Goal: Navigation & Orientation: Find specific page/section

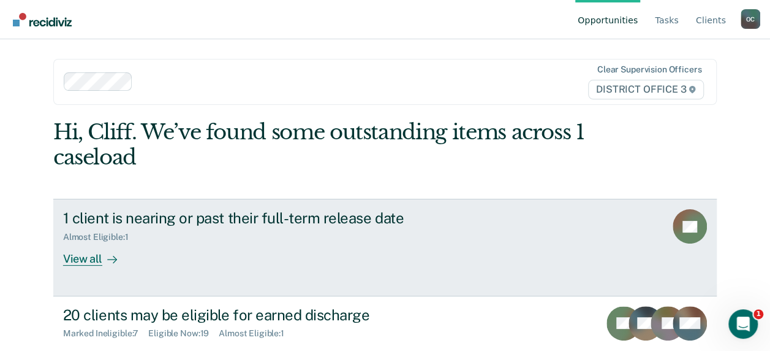
click at [72, 259] on div "View all" at bounding box center [97, 254] width 69 height 24
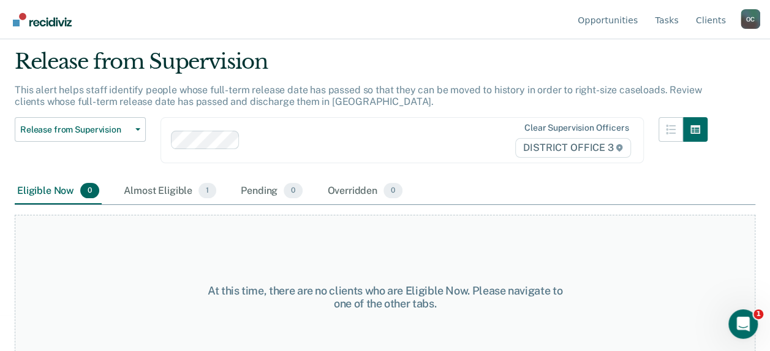
scroll to position [61, 0]
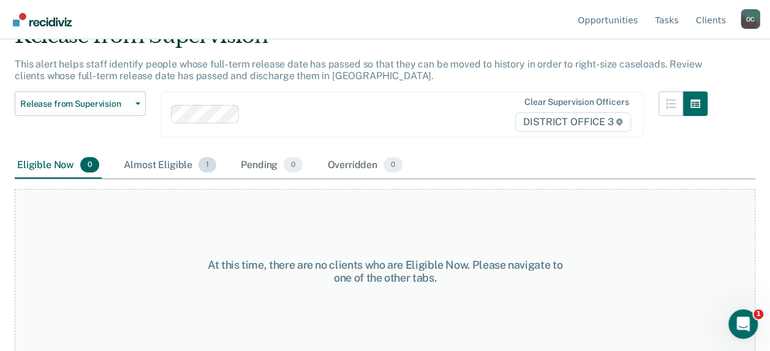
click at [169, 165] on div "Almost Eligible 1" at bounding box center [169, 165] width 97 height 27
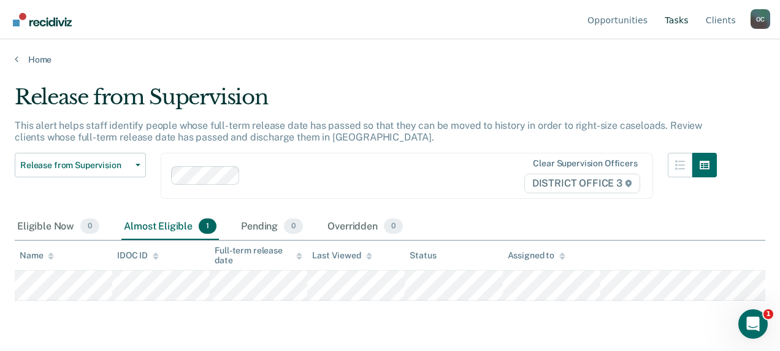
click at [678, 19] on link "Tasks" at bounding box center [676, 19] width 29 height 39
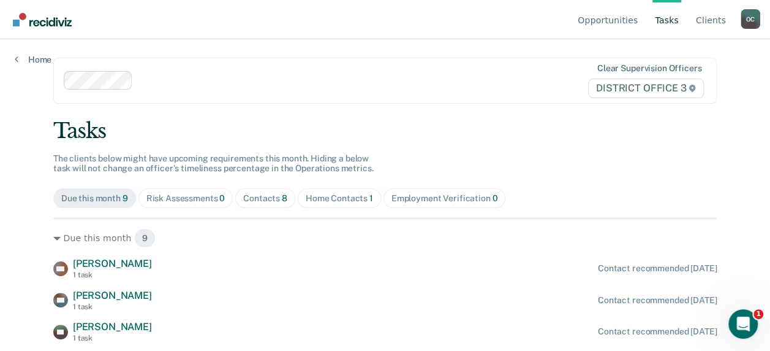
scroll to position [181, 0]
